Goal: Transaction & Acquisition: Purchase product/service

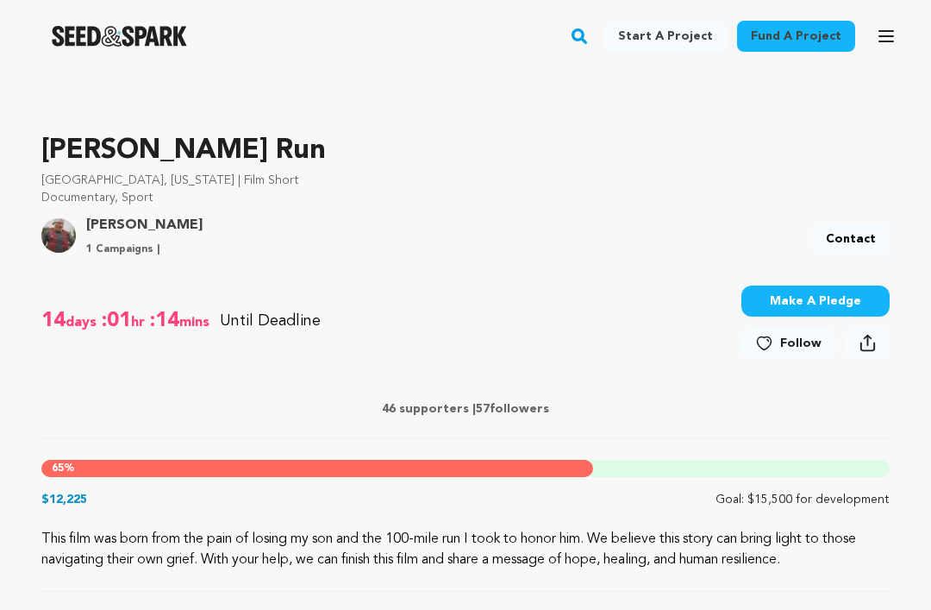
scroll to position [492, 0]
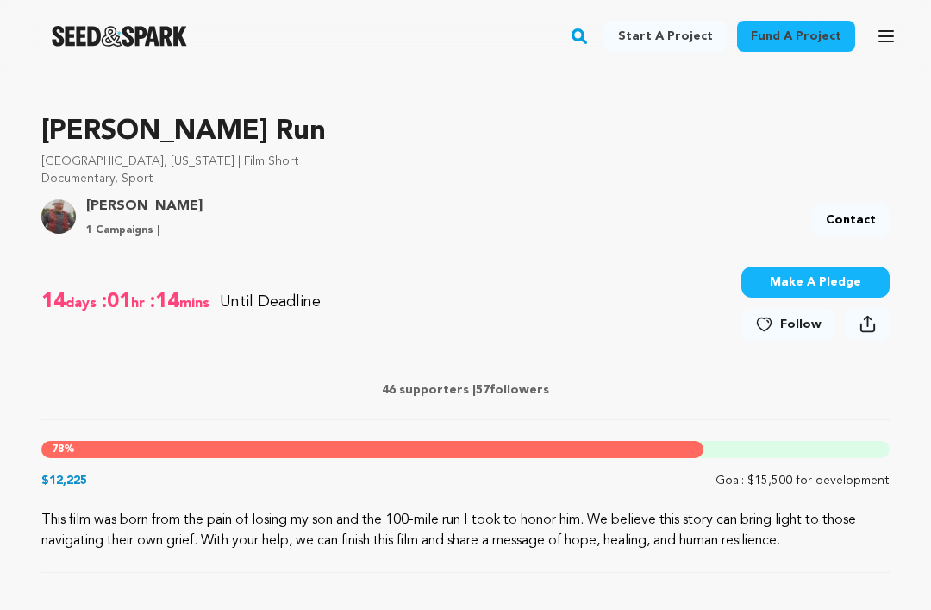
click at [846, 282] on button "Make A Pledge" at bounding box center [816, 281] width 148 height 31
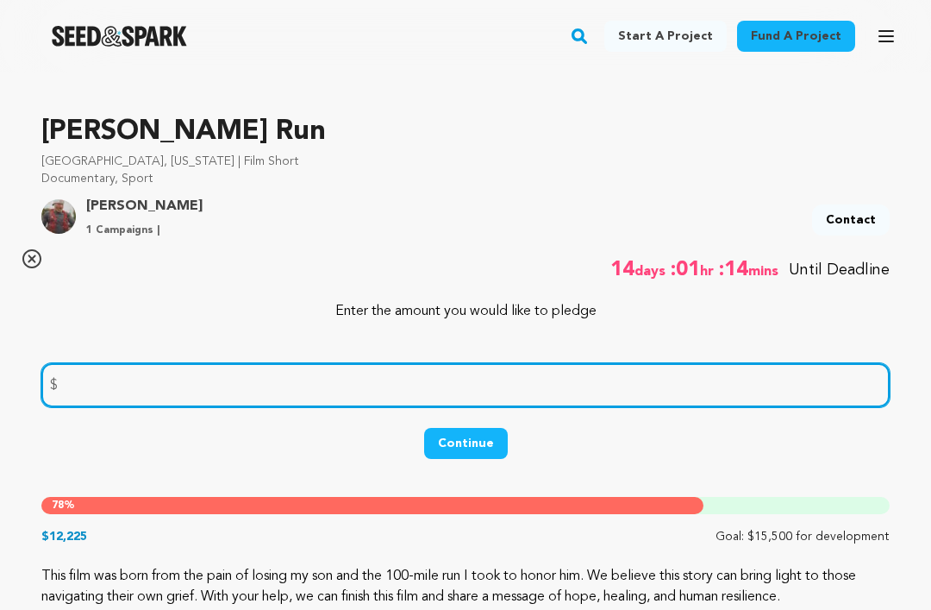
click at [219, 379] on input "number" at bounding box center [465, 385] width 849 height 44
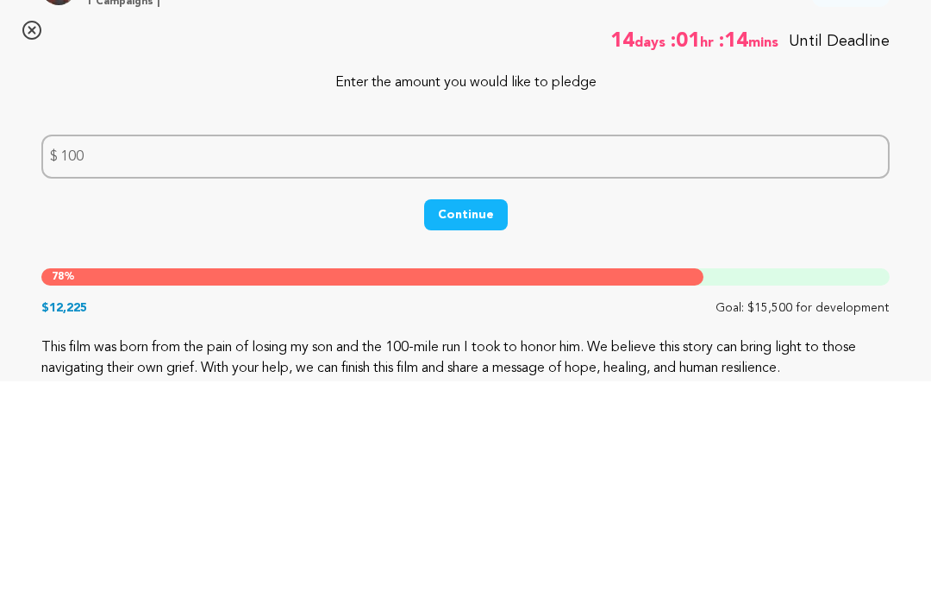
scroll to position [721, 0]
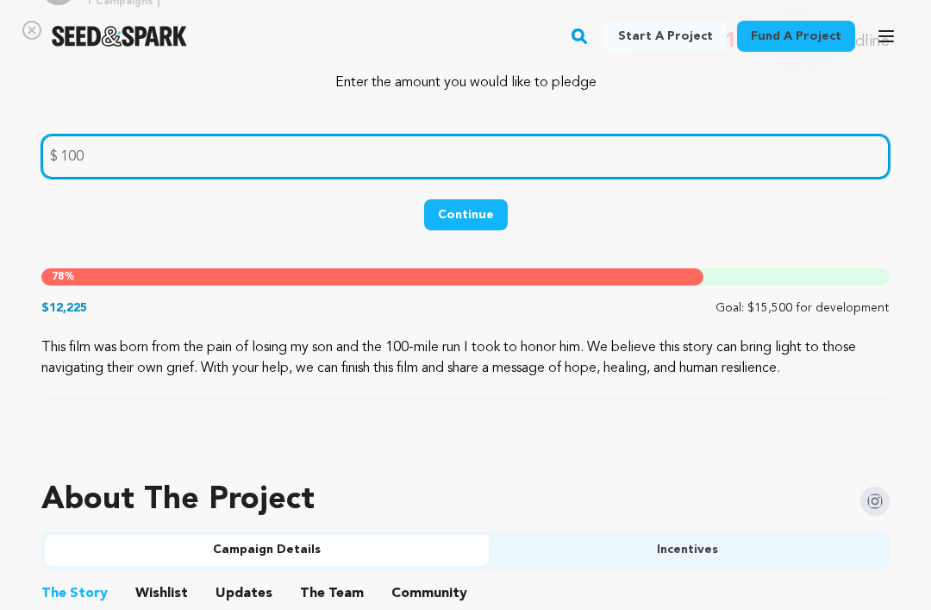
type input "100"
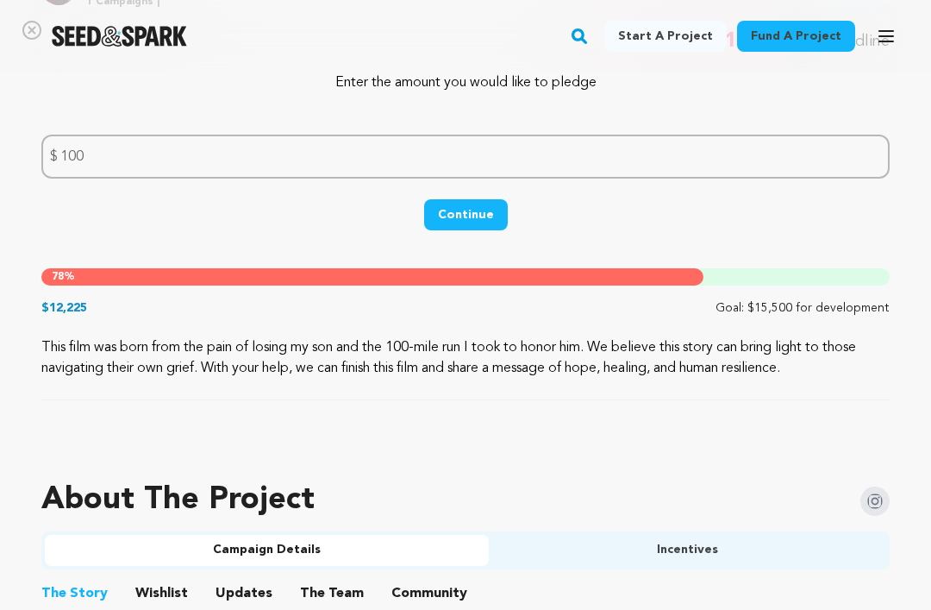
click at [470, 209] on button "Continue" at bounding box center [466, 214] width 84 height 31
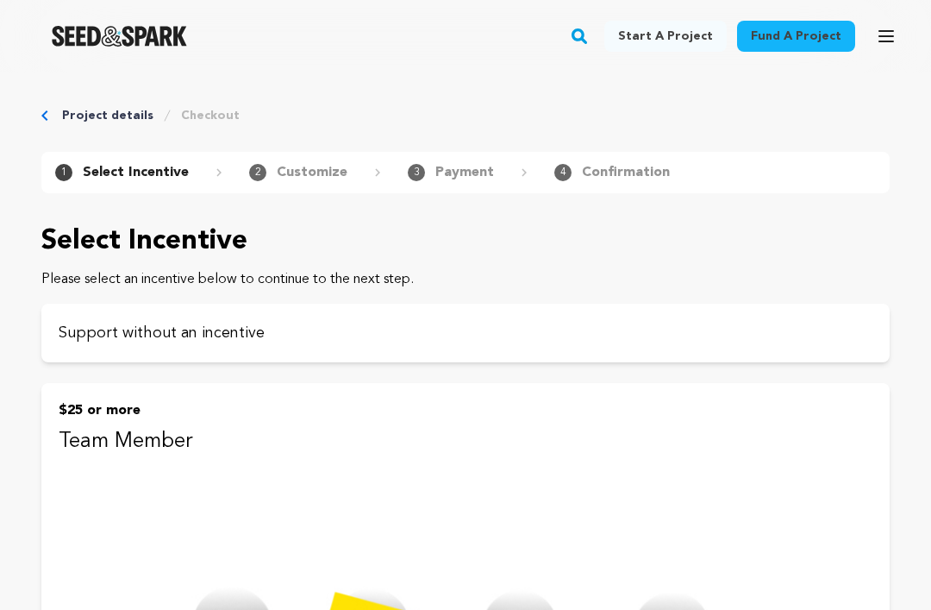
click at [824, 334] on p "Support without an incentive" at bounding box center [466, 333] width 814 height 24
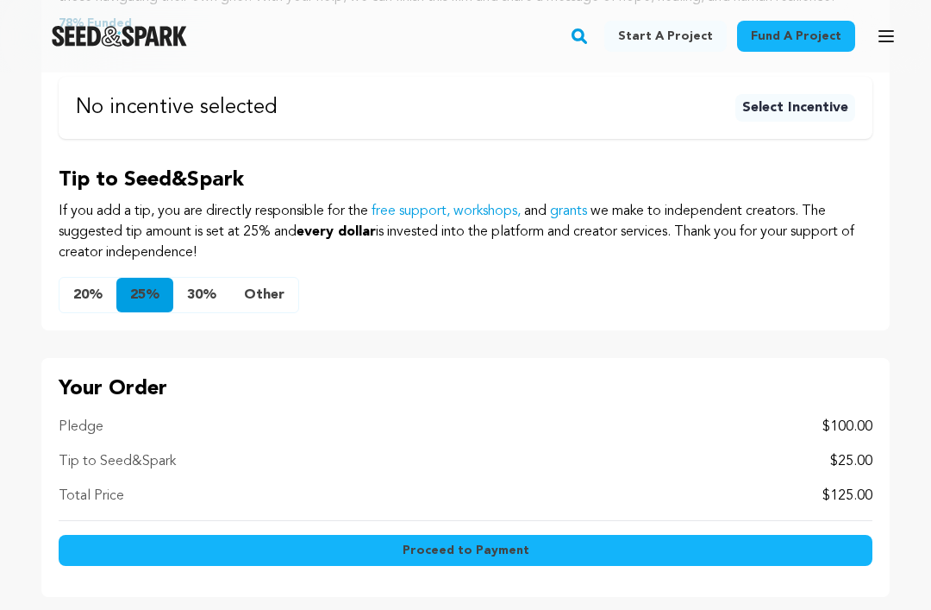
scroll to position [883, 0]
click at [268, 295] on button "Other" at bounding box center [264, 296] width 68 height 34
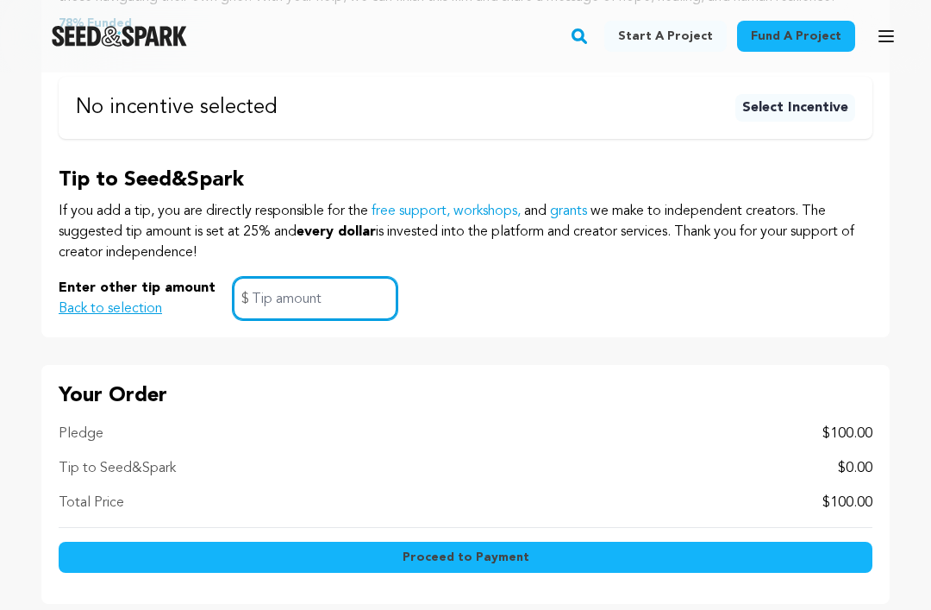
click at [307, 298] on input "text" at bounding box center [315, 299] width 165 height 44
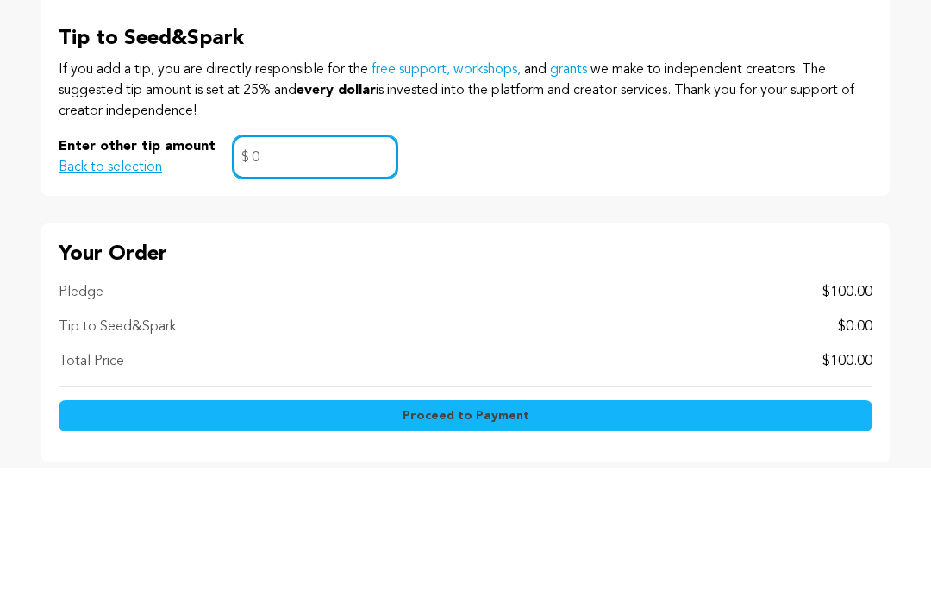
type input "0"
click at [697, 278] on div "Enter other tip amount Back to selection 0 $" at bounding box center [466, 300] width 814 height 44
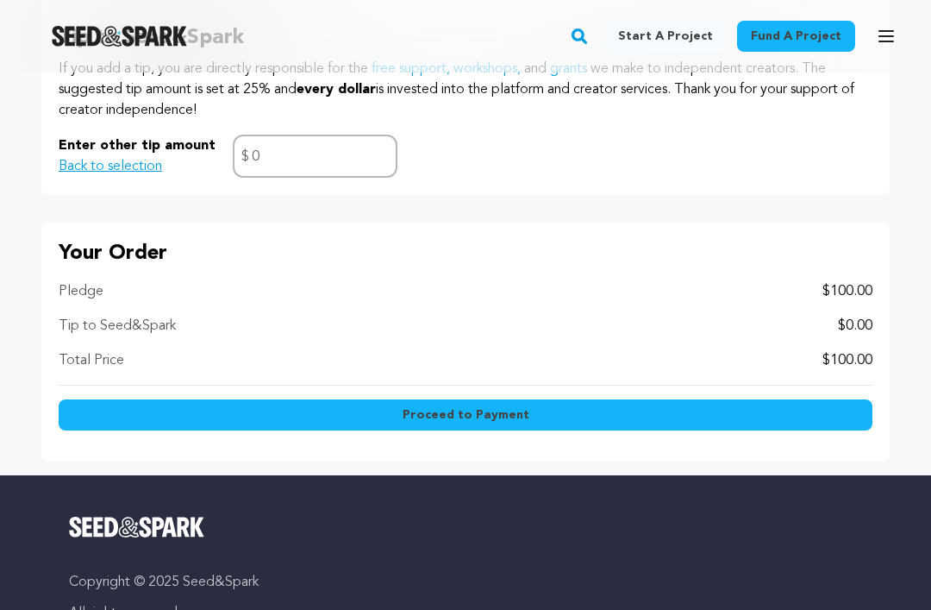
click at [671, 403] on button "Proceed to Payment" at bounding box center [466, 414] width 814 height 31
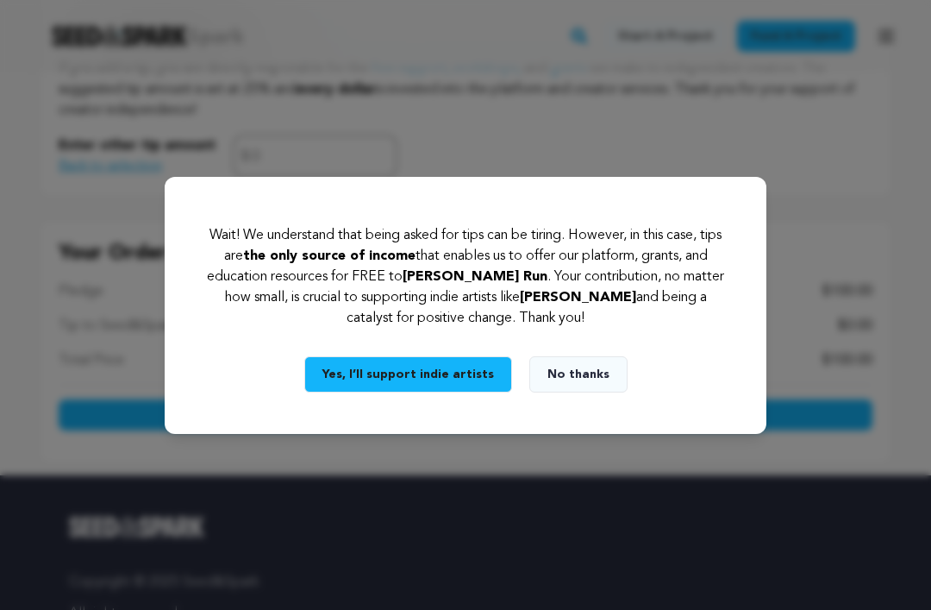
click at [569, 392] on button "No thanks" at bounding box center [578, 374] width 98 height 36
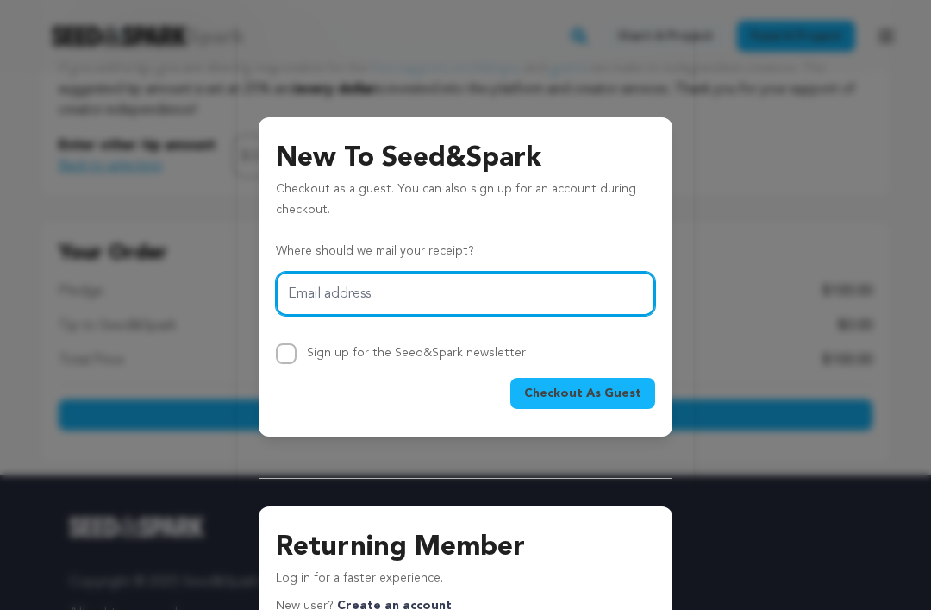
click at [621, 388] on span "Checkout As Guest" at bounding box center [582, 393] width 117 height 17
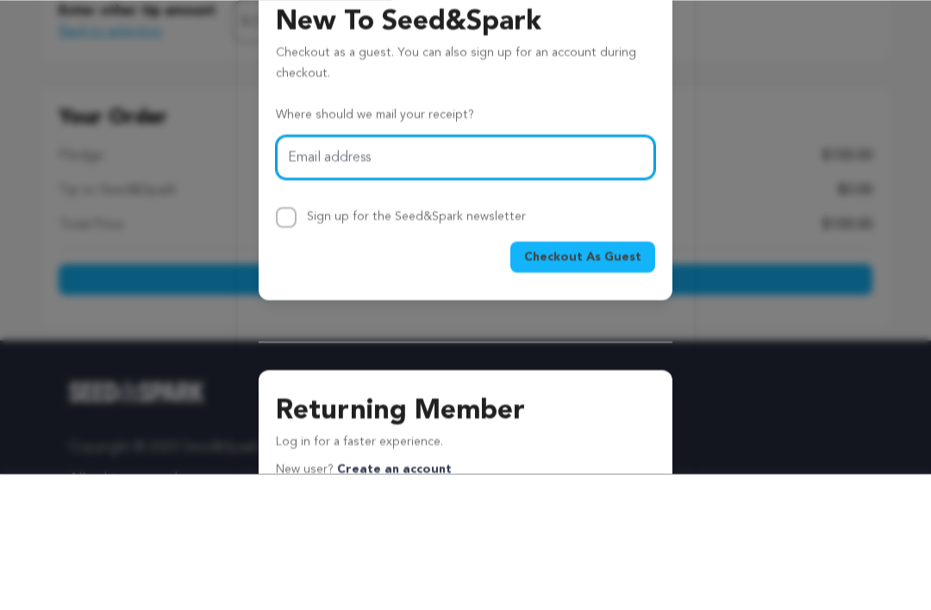
type input "nicolaksilver@aol.com"
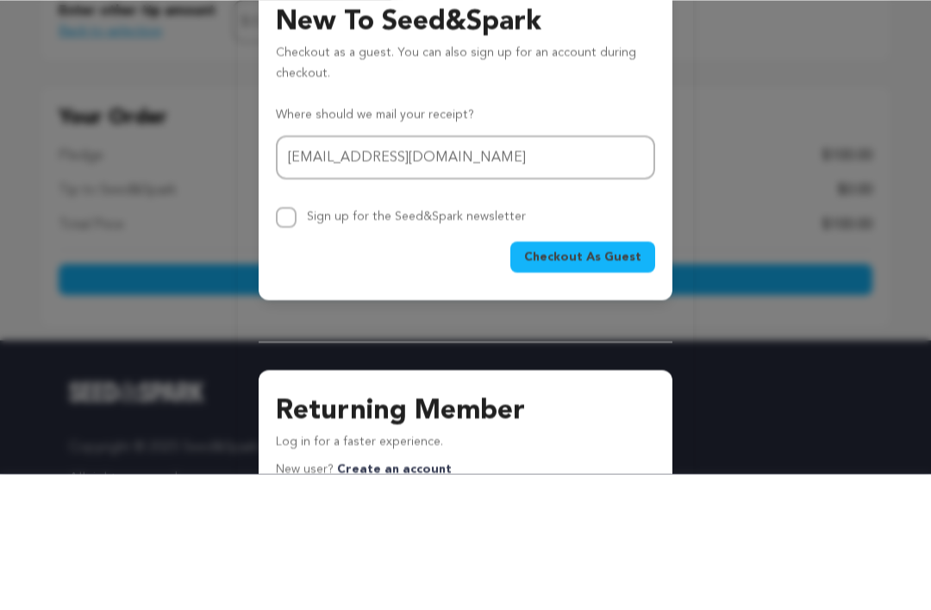
scroll to position [1162, 0]
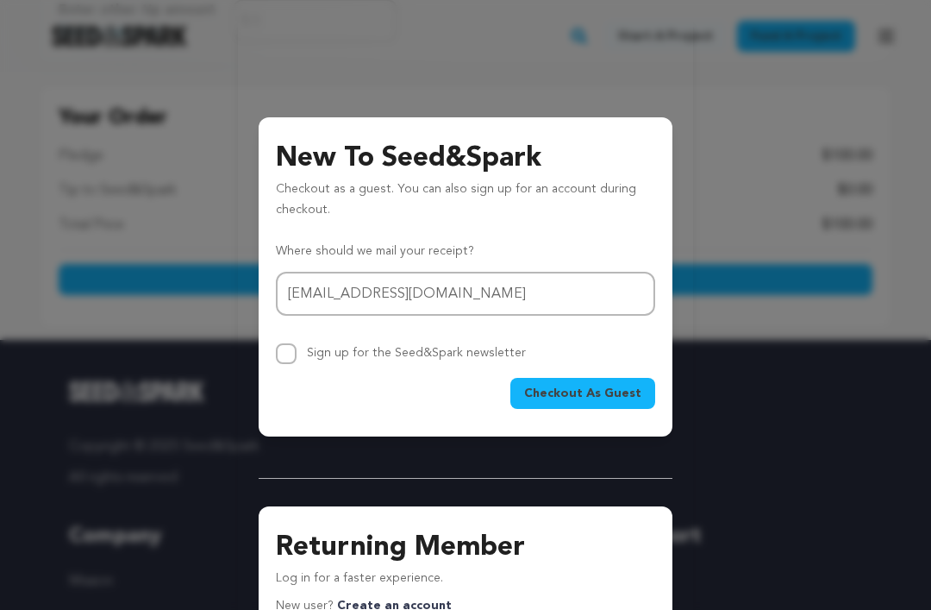
click at [642, 388] on button "Checkout As Guest" at bounding box center [582, 393] width 145 height 31
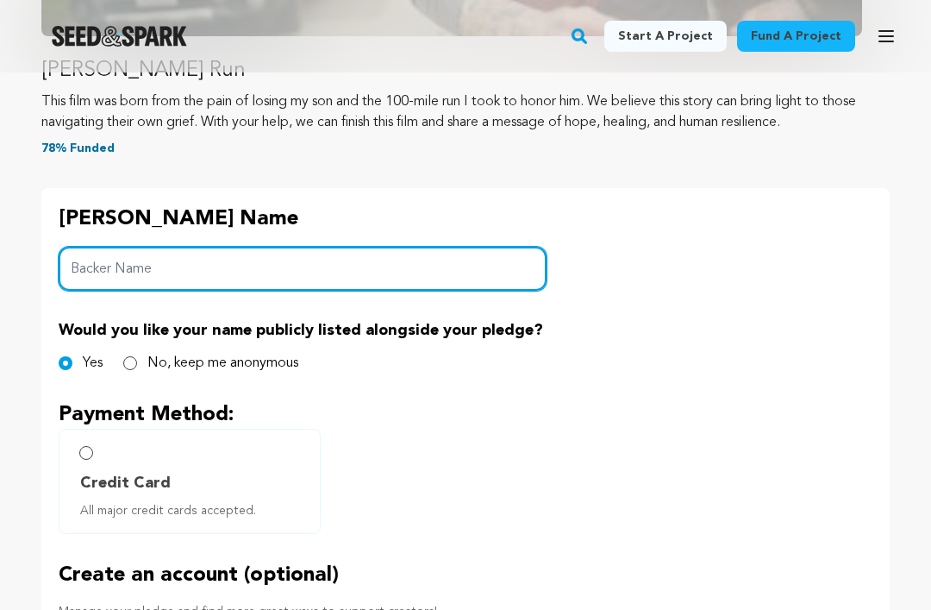
scroll to position [728, 0]
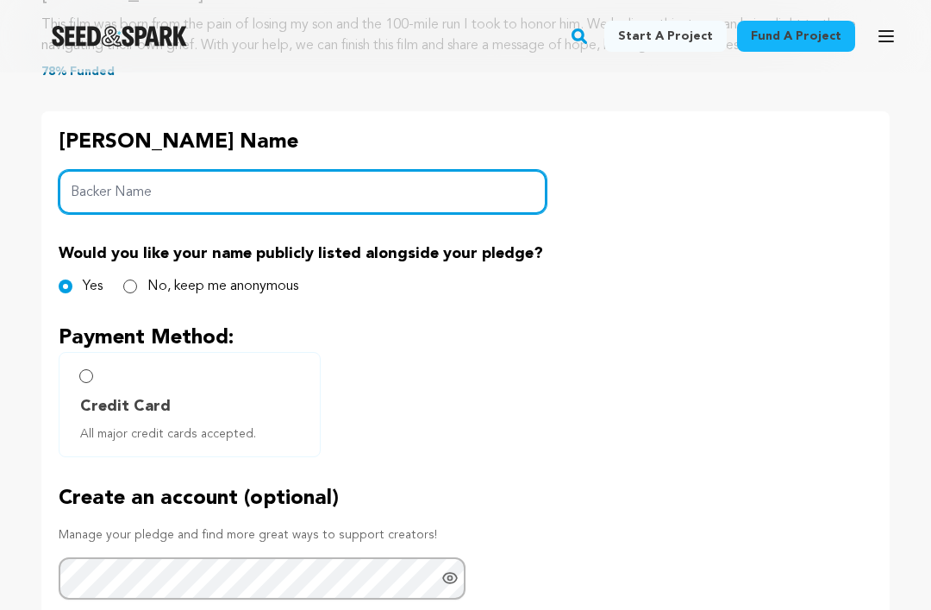
click at [113, 191] on input "Backer Name" at bounding box center [303, 192] width 488 height 44
type input "Nicola ( Nici ) Silver"
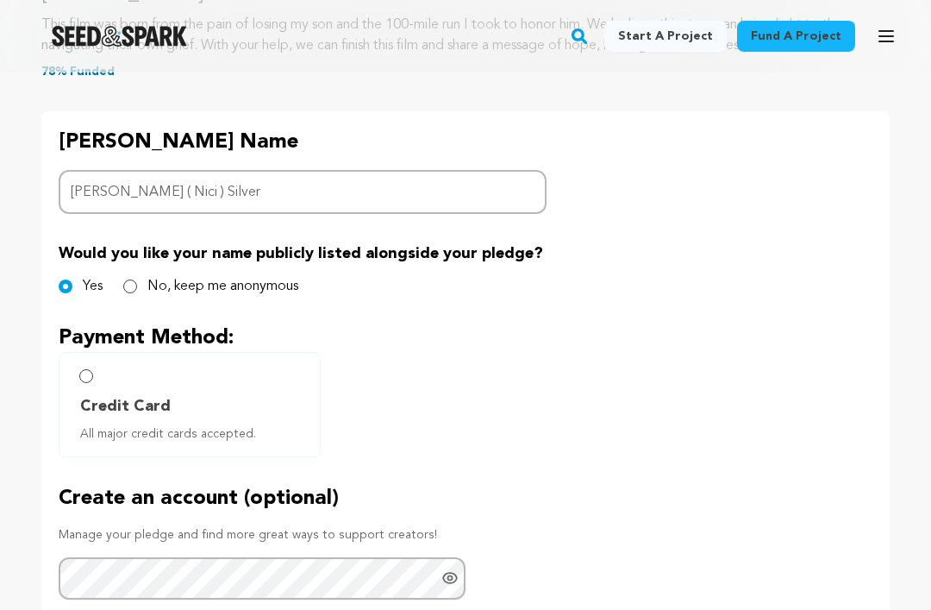
click at [83, 374] on input "Credit Card All major credit cards accepted." at bounding box center [86, 377] width 14 height 14
radio input "false"
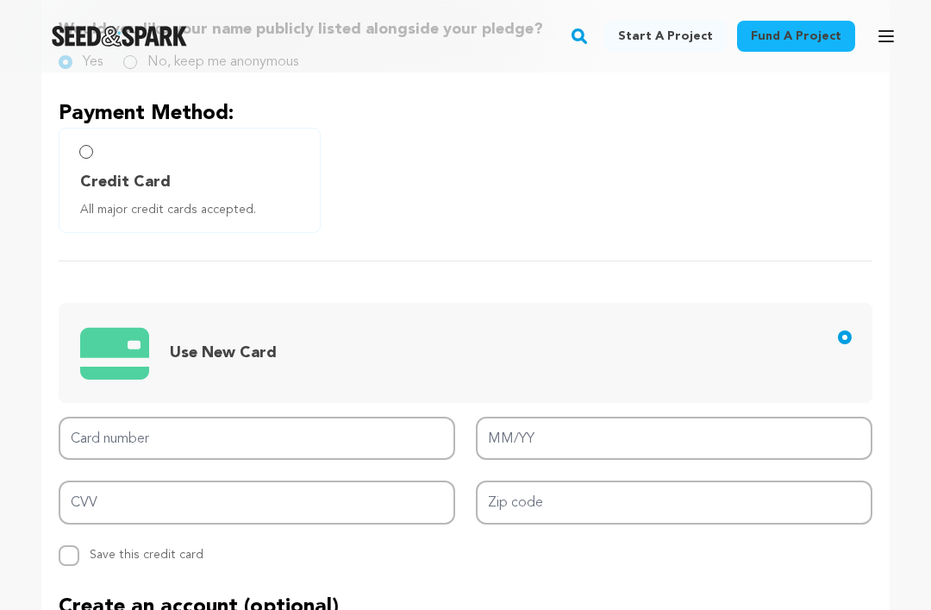
scroll to position [953, 0]
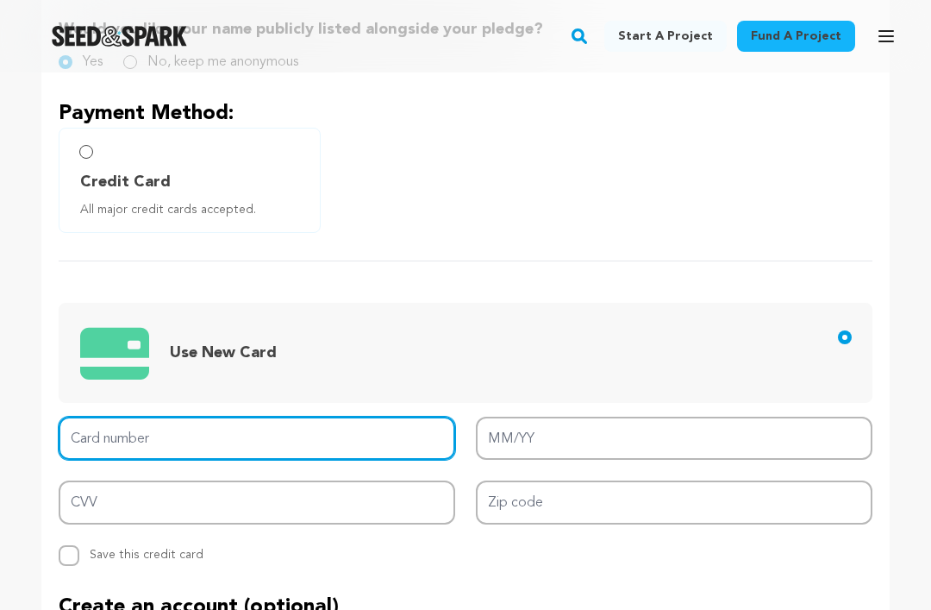
click at [98, 434] on input "Card number" at bounding box center [257, 438] width 397 height 44
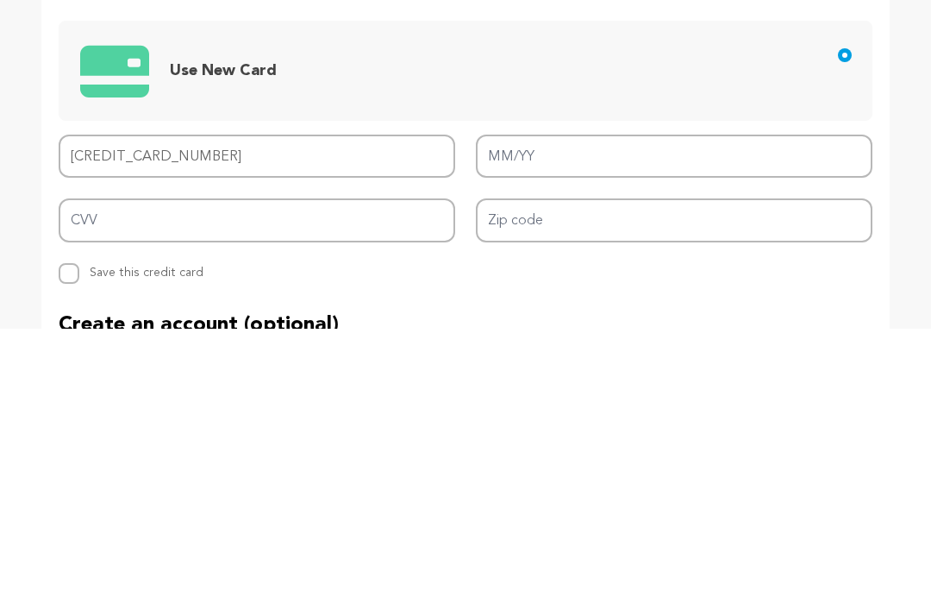
type input "4400 6674 1329 5910"
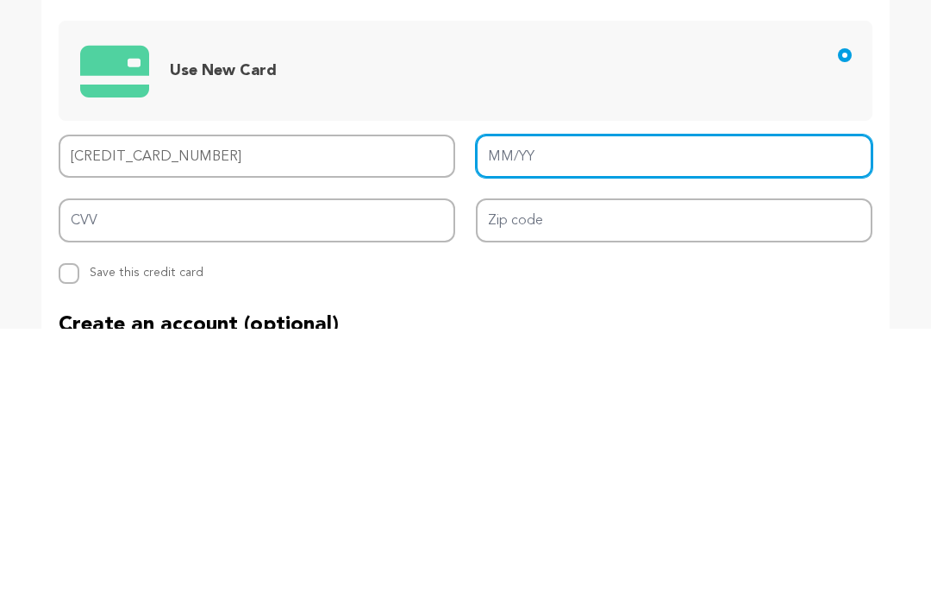
type input "01/28"
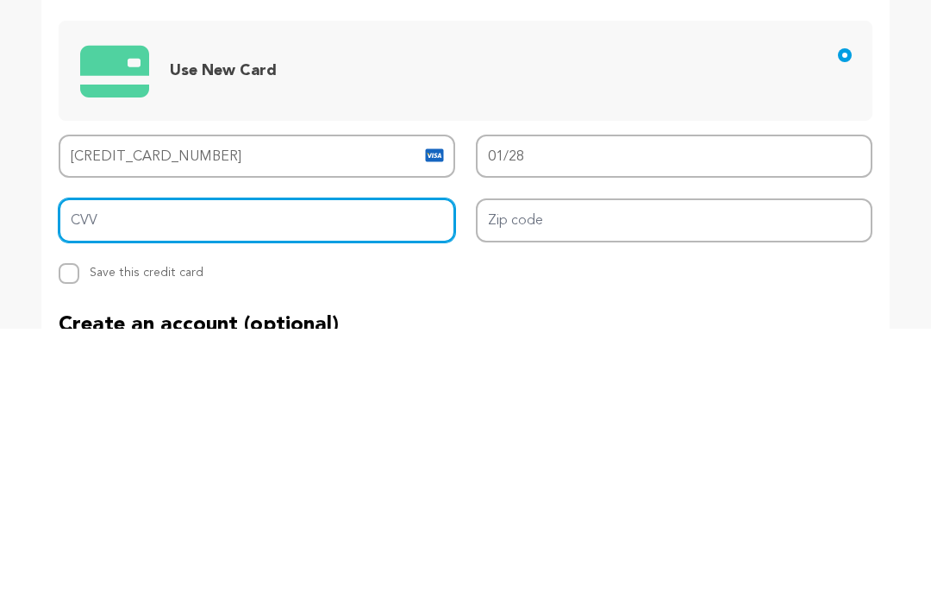
type input "286"
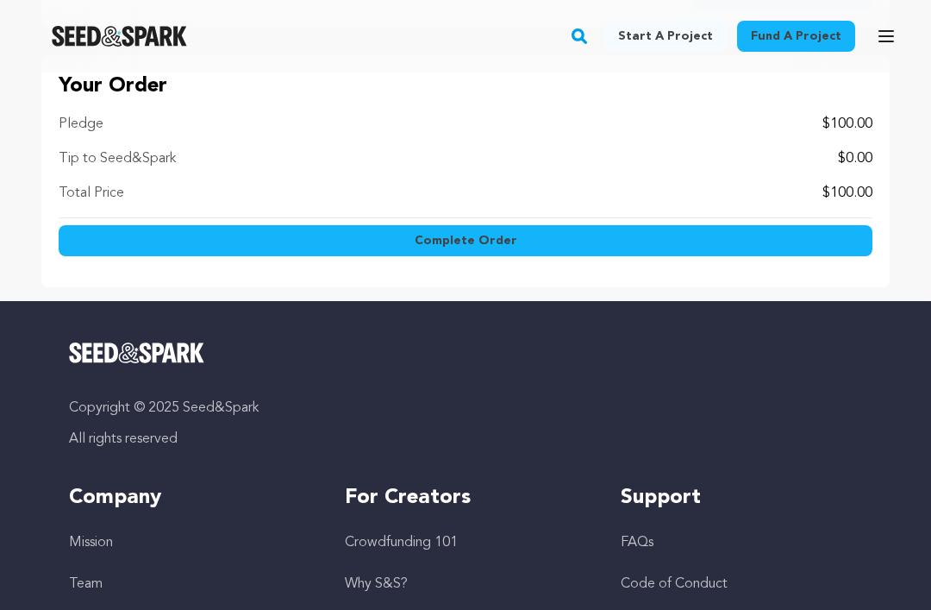
scroll to position [1808, 0]
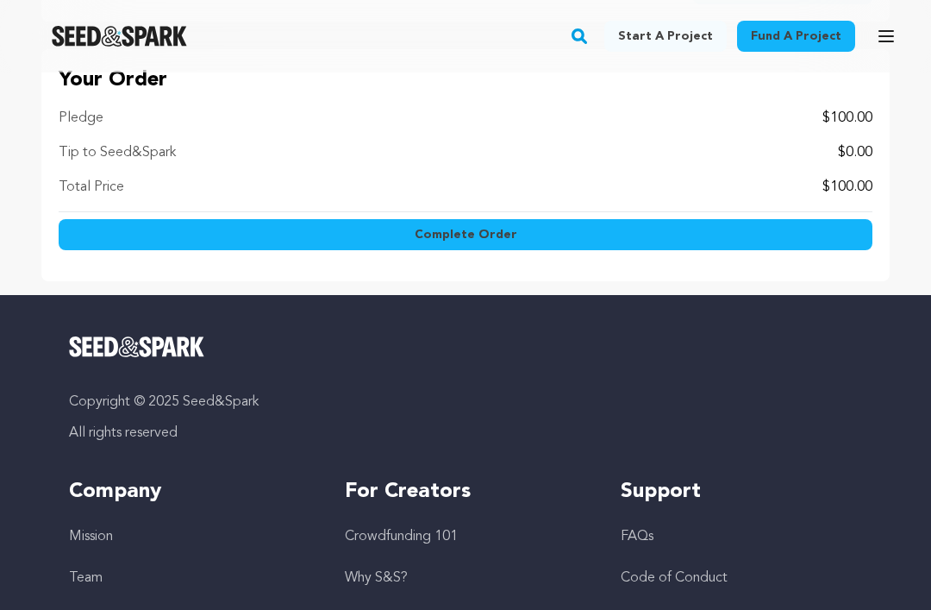
type input "94403"
click at [331, 232] on button "Complete Order" at bounding box center [466, 234] width 814 height 31
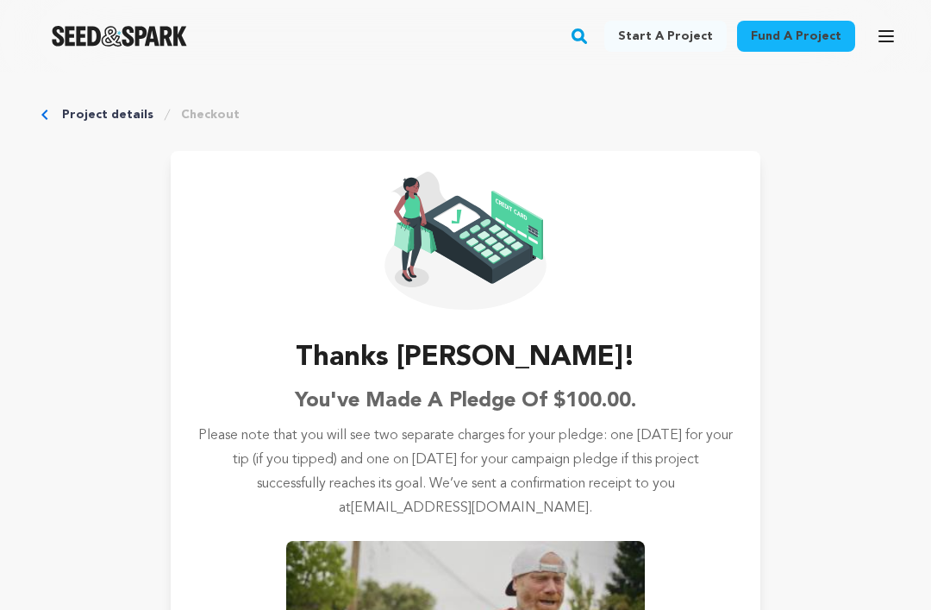
scroll to position [4, 0]
